Goal: Information Seeking & Learning: Learn about a topic

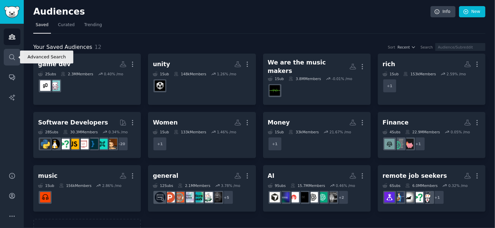
click at [18, 55] on link "Search" at bounding box center [12, 57] width 17 height 17
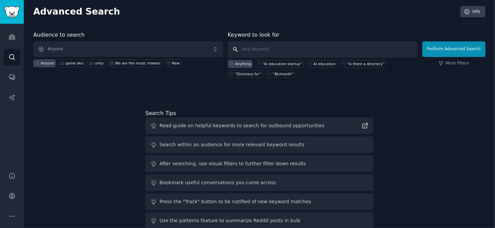
click at [279, 45] on input "text" at bounding box center [323, 49] width 190 height 16
type input ""teaches ai""
click button "Perform Advanced Search" at bounding box center [453, 49] width 63 height 16
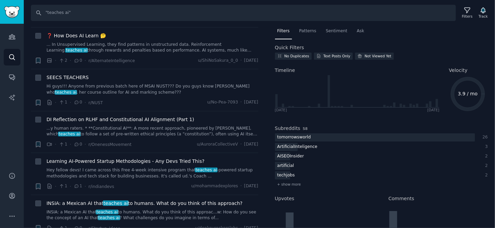
scroll to position [332, 0]
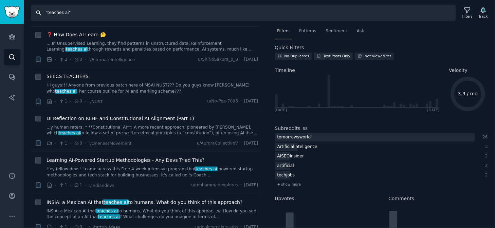
click at [59, 16] on input ""teaches ai"" at bounding box center [243, 13] width 425 height 16
click at [68, 12] on input ""teach ai"" at bounding box center [243, 13] width 425 height 16
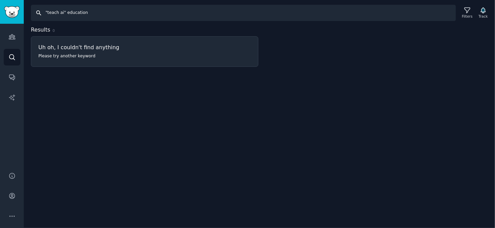
click at [72, 13] on input ""teach ai" education" at bounding box center [243, 13] width 425 height 16
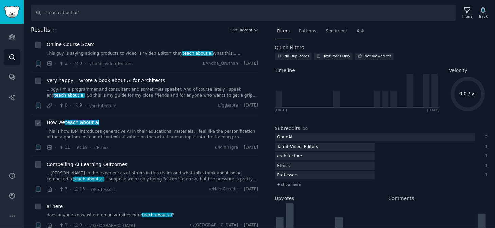
click at [144, 125] on div "How we teach about ai" at bounding box center [152, 122] width 212 height 7
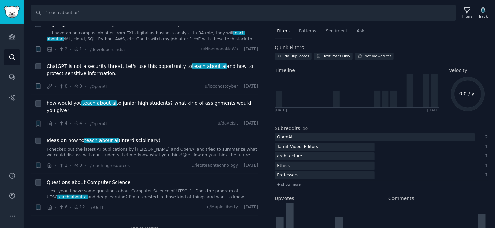
scroll to position [270, 0]
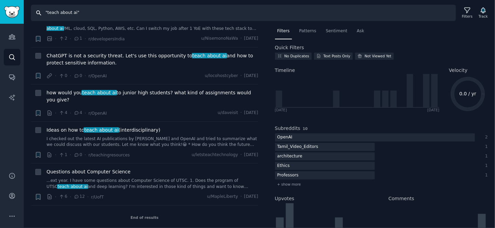
click at [93, 8] on input ""teach about ai"" at bounding box center [243, 13] width 425 height 16
type input ""ai skills""
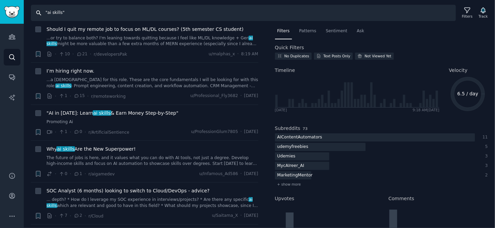
scroll to position [142, 0]
click at [284, 185] on span "+ show more" at bounding box center [289, 184] width 24 height 5
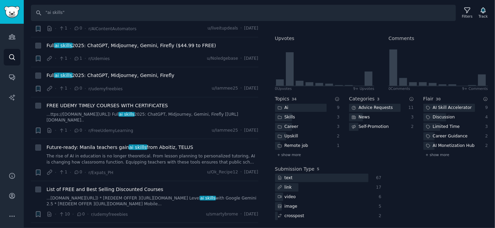
scroll to position [2578, 0]
